Goal: Task Accomplishment & Management: Use online tool/utility

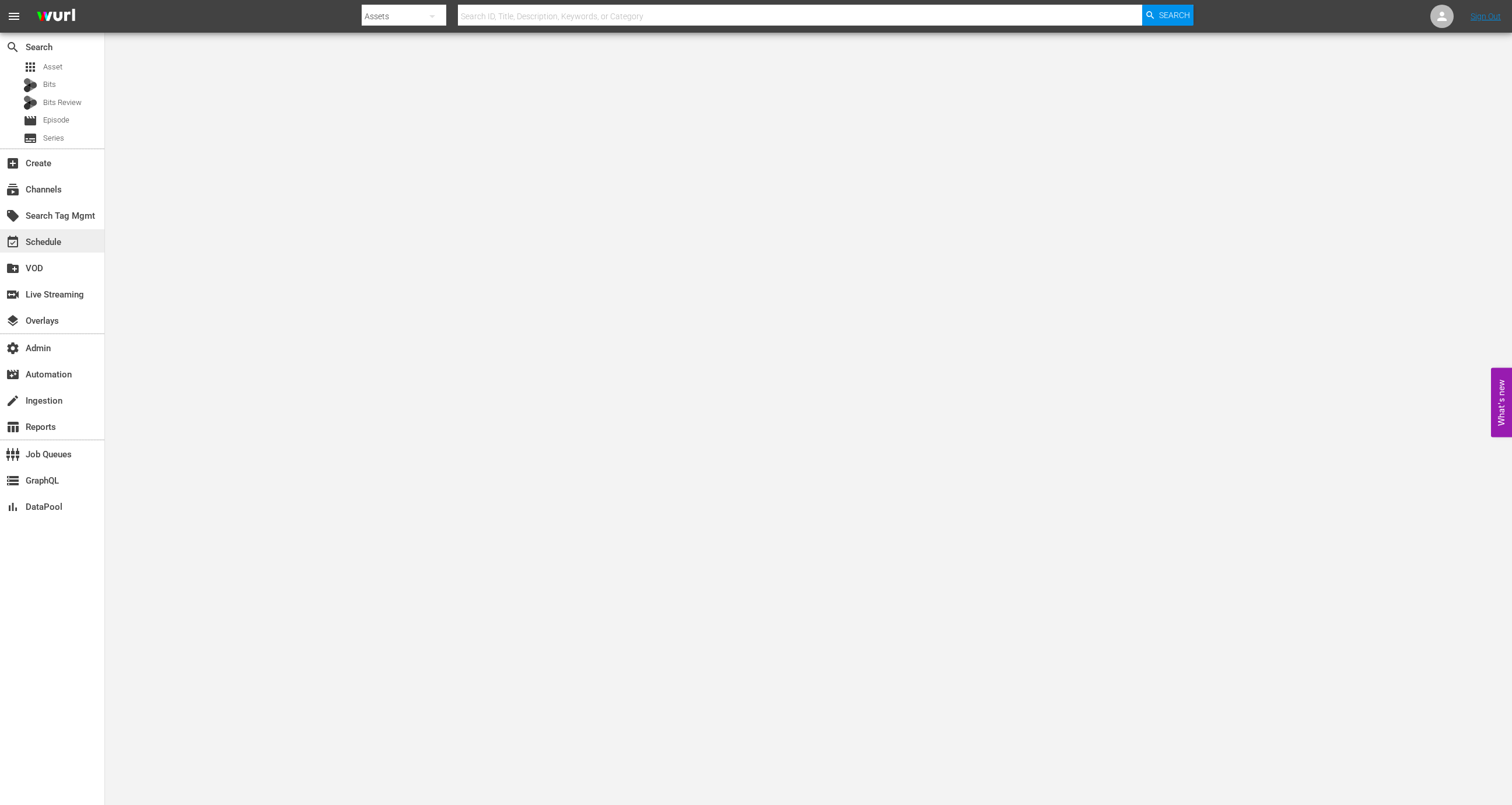
click at [78, 243] on div "event_available Schedule" at bounding box center [52, 241] width 104 height 23
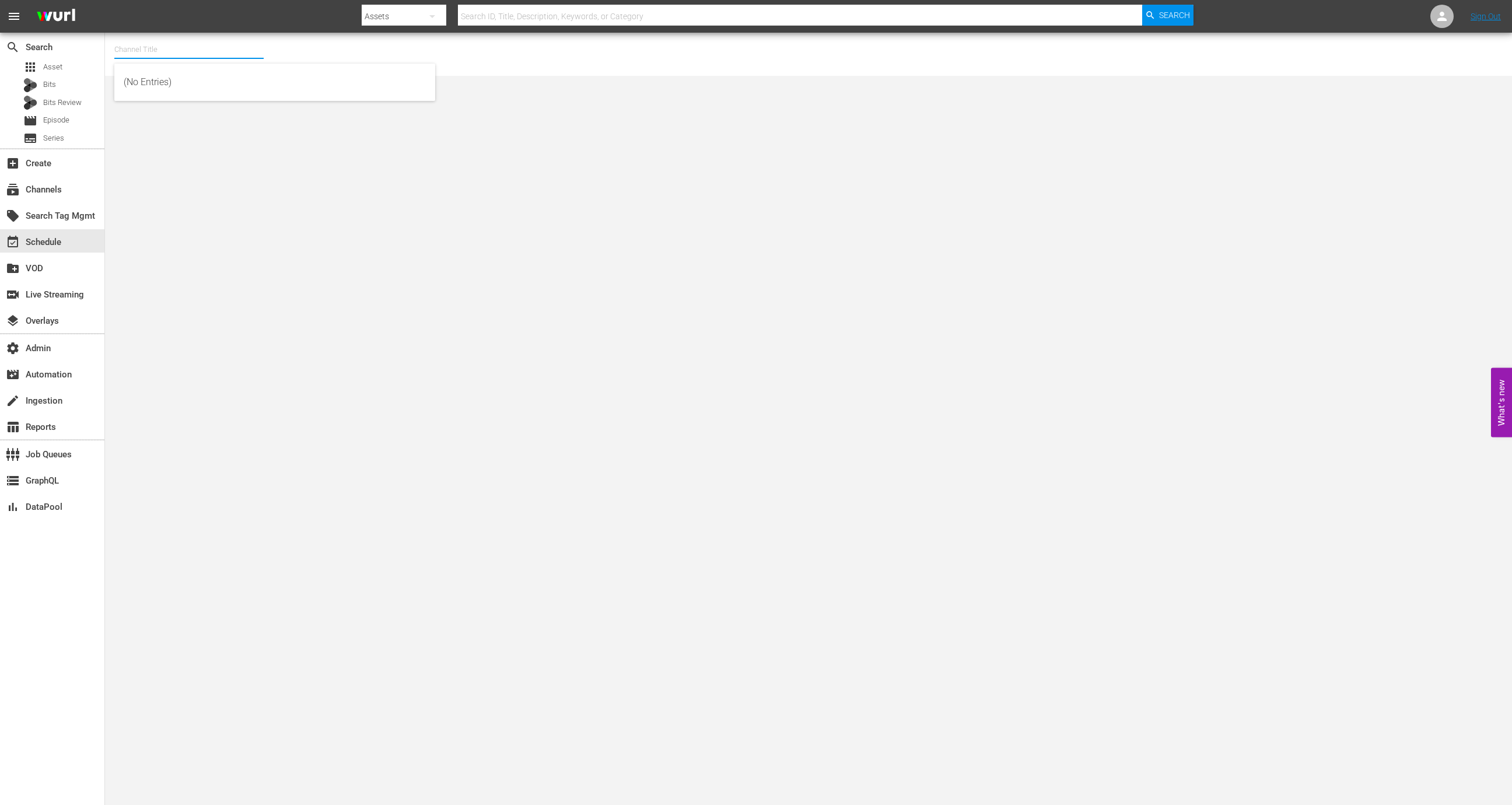
click at [193, 58] on div "Channel Title" at bounding box center [188, 50] width 149 height 28
type input "shark tank"
click at [200, 171] on div "Sony One Shark Tank MX (1000 - spt_sonyonesharktank_1)" at bounding box center [274, 166] width 302 height 28
type input "Sony One Shark Tank MX (1000 - spt_sonyonesharktank_1)"
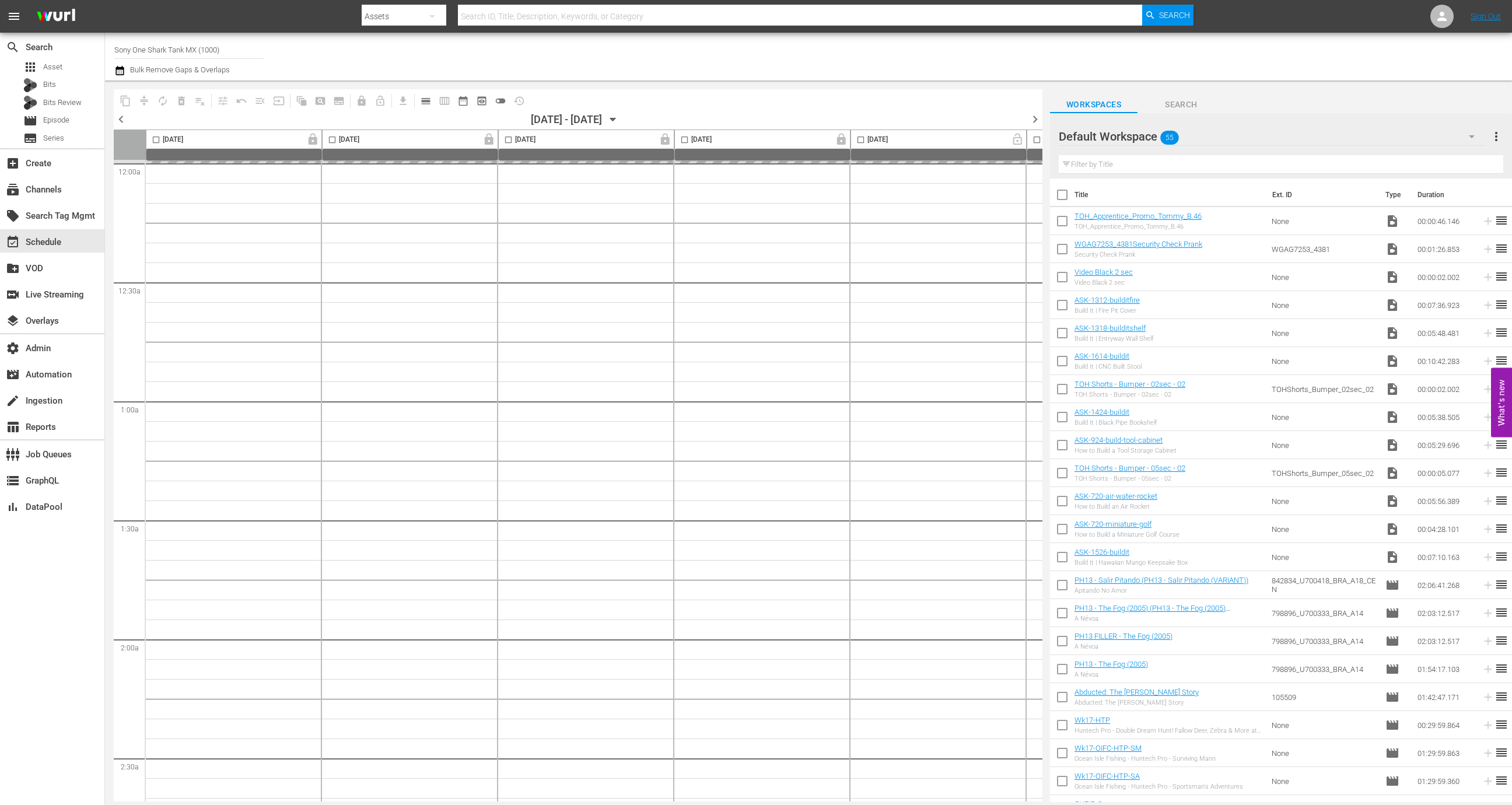
click at [427, 95] on span "calendar_view_day_outlined" at bounding box center [425, 101] width 12 height 12
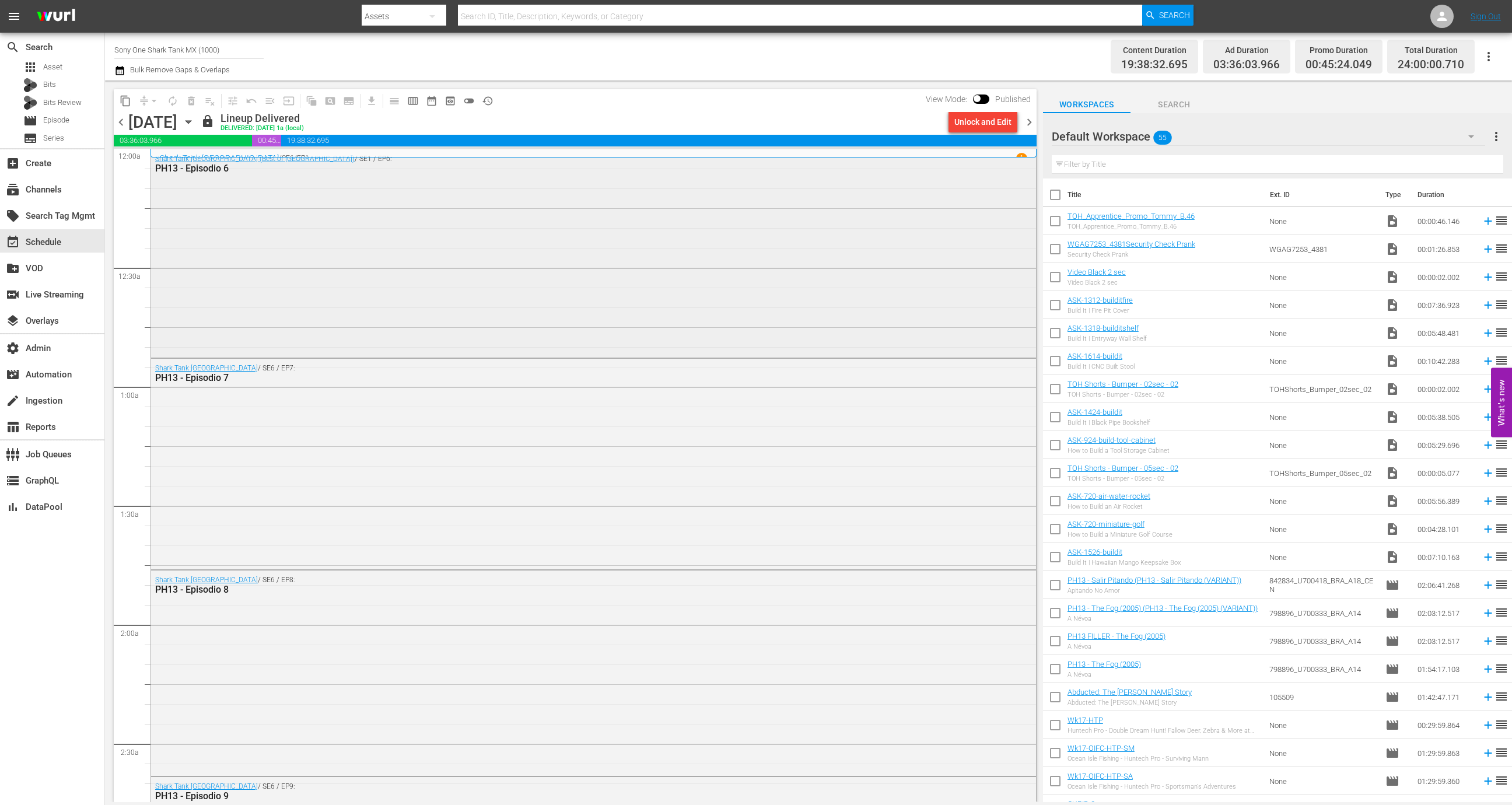
click at [462, 308] on div "Shark Tank Mexico (Best of Mexico) / SE1 / EP6: PH13 - Episodio 6" at bounding box center [594, 252] width 885 height 206
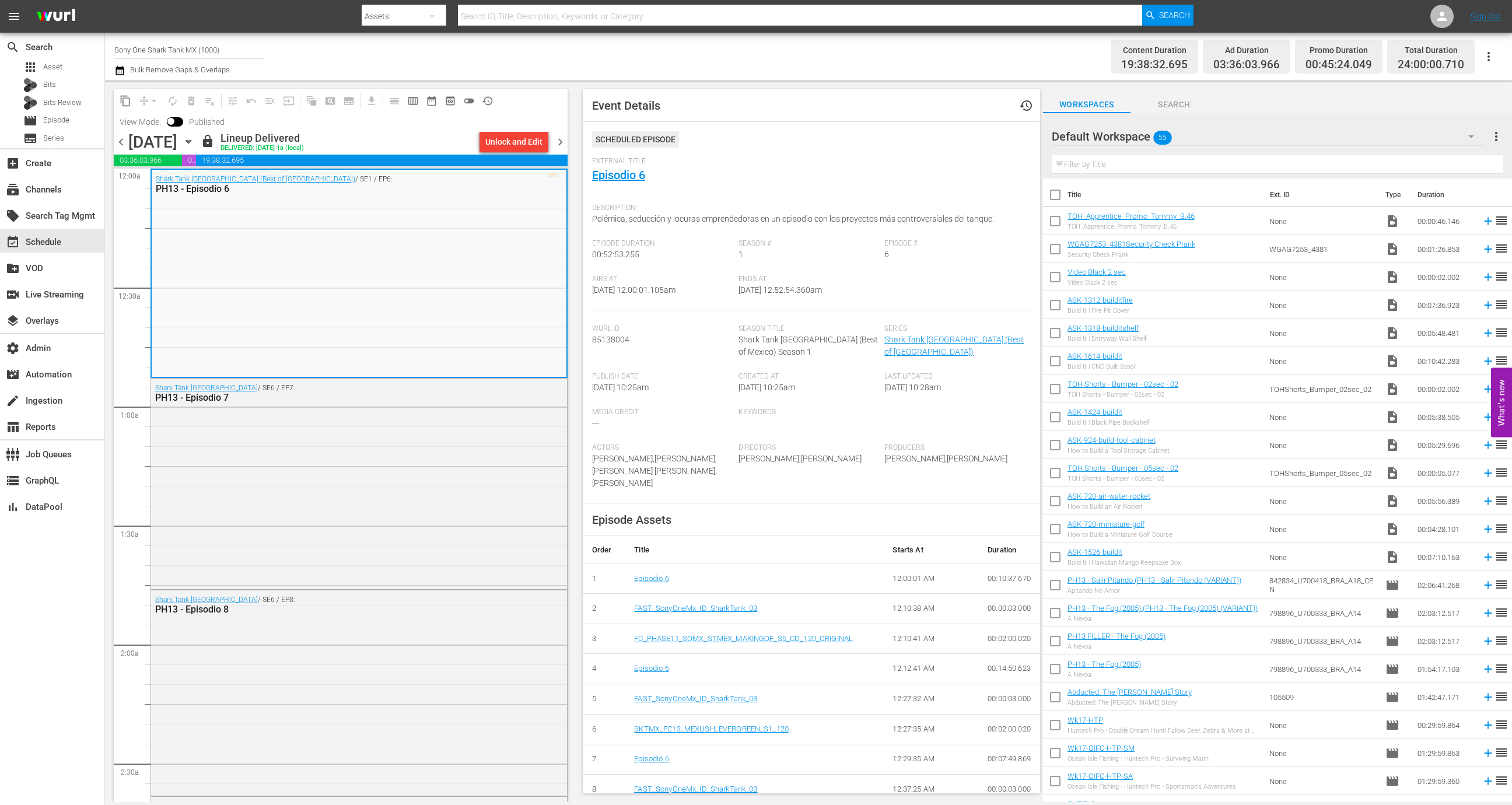
click at [1007, 349] on div "Series Shark Tank Mexico (Best of Mexico)" at bounding box center [958, 348] width 147 height 48
copy link "Shark Tank Mexico (Best of Mexico)"
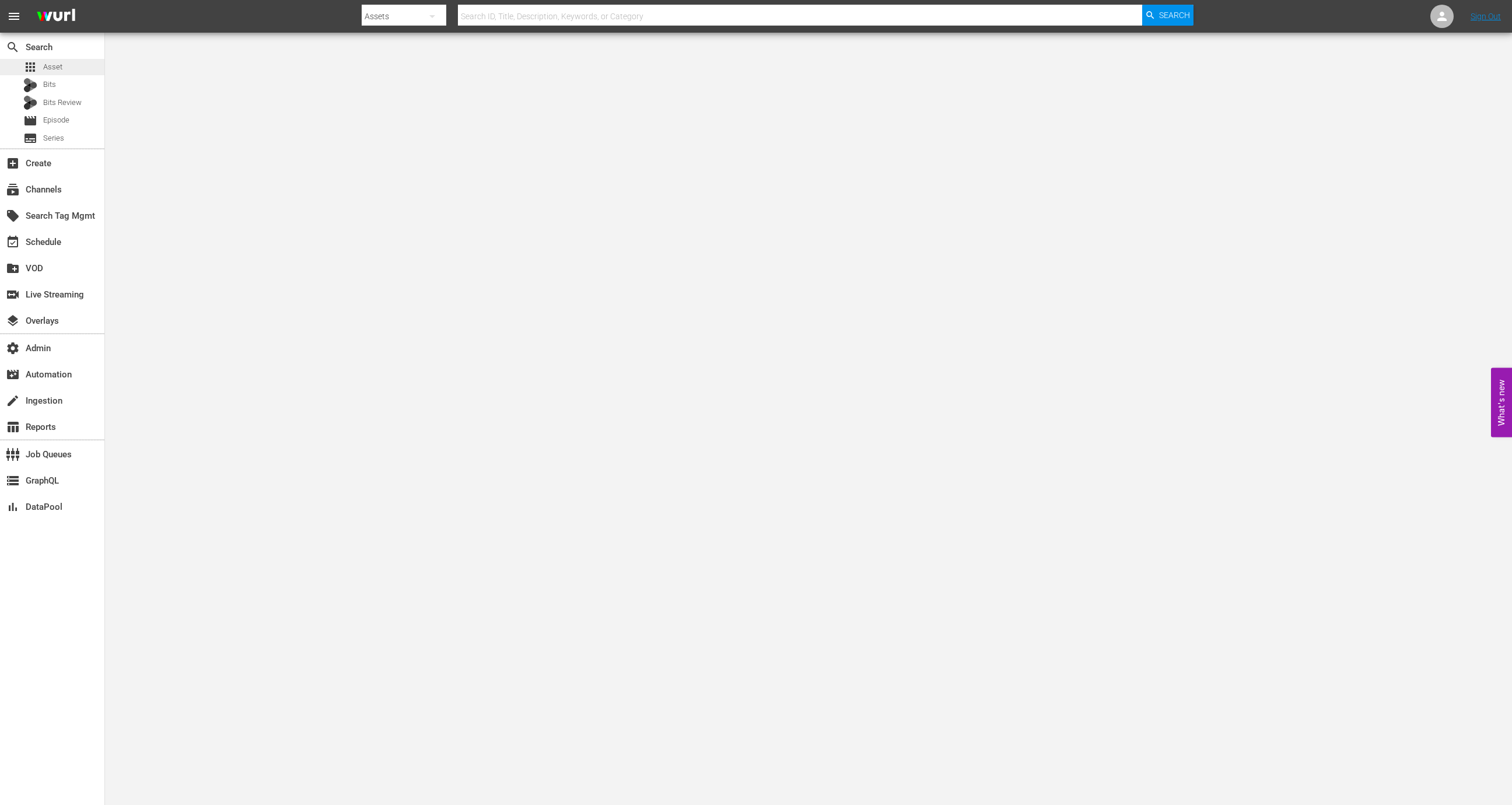
click at [74, 66] on div "apps Asset" at bounding box center [52, 67] width 104 height 17
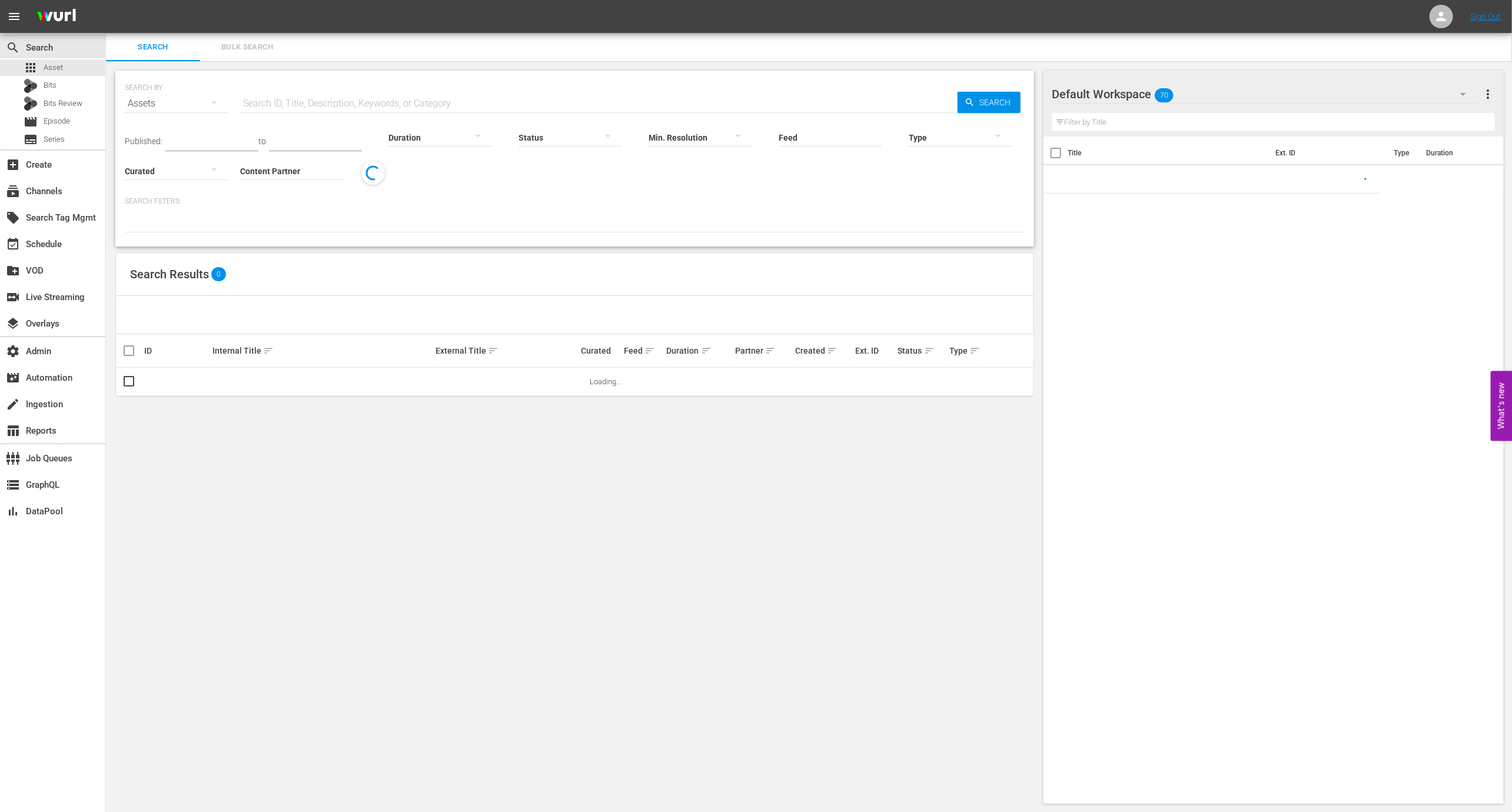
click at [271, 181] on input "Content Partner" at bounding box center [292, 172] width 103 height 42
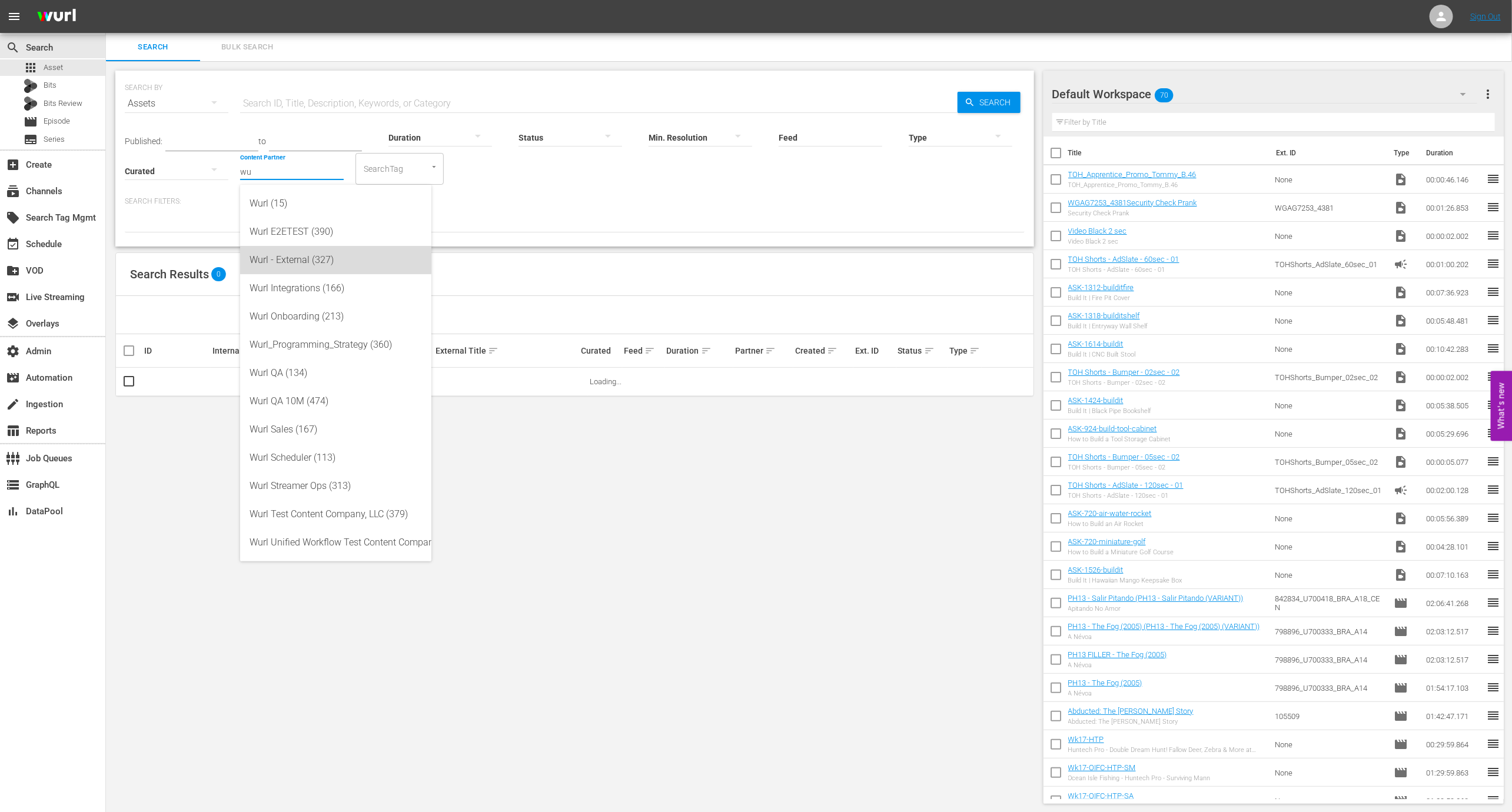
click at [276, 251] on div "Wurl - External (327)" at bounding box center [336, 260] width 172 height 28
type input "Wurl - External (327)"
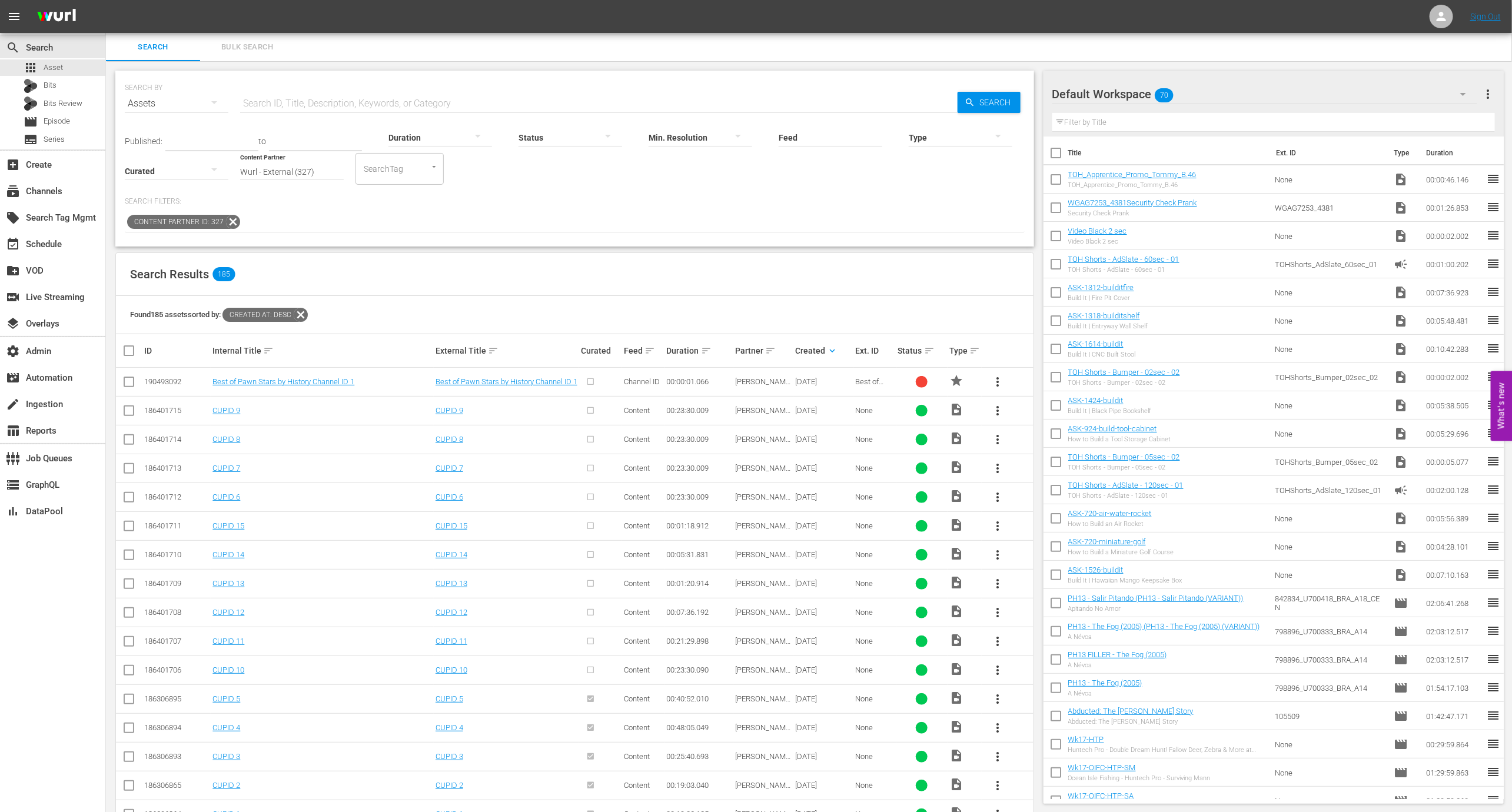
click at [173, 378] on div "190493092" at bounding box center [177, 382] width 65 height 9
copy div "190493092"
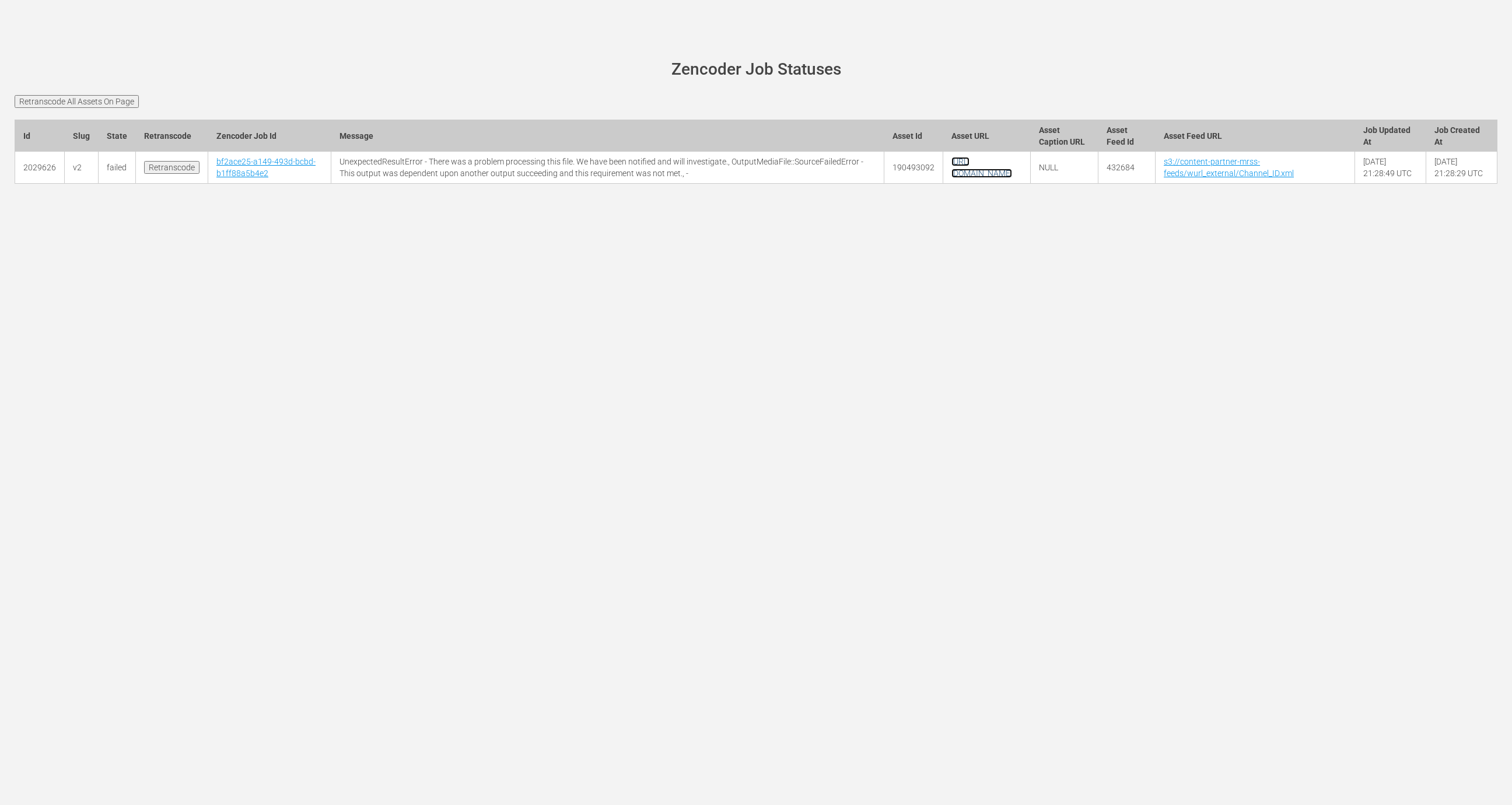
click at [952, 178] on link "[URL][DOMAIN_NAME]" at bounding box center [982, 168] width 61 height 21
click at [819, 397] on div "[PERSON_NAME][DOMAIN_NAME] site status Zencoder Job Statuses Retranscode All As…" at bounding box center [756, 402] width 1512 height 805
click at [217, 178] on link "bf2ace25-a149-493d-bcbd-b1ff88a5b4e2" at bounding box center [266, 168] width 99 height 21
